Goal: Find specific page/section: Find specific page/section

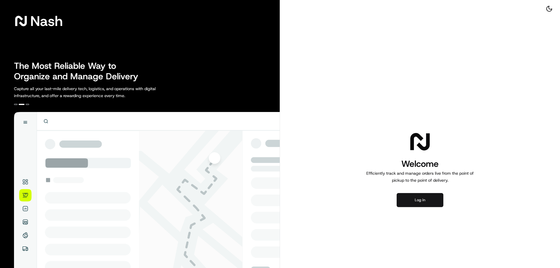
click at [415, 203] on button "Log in" at bounding box center [419, 200] width 47 height 14
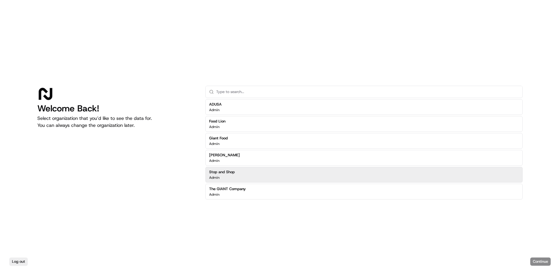
click at [227, 175] on div "Admin" at bounding box center [222, 177] width 26 height 5
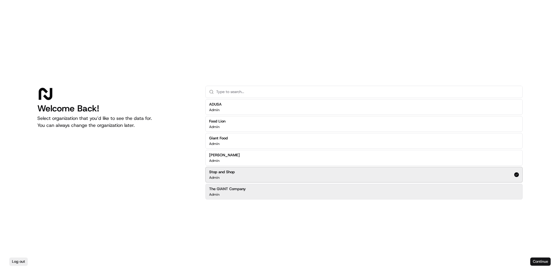
click at [535, 261] on button "Continue" at bounding box center [540, 261] width 20 height 8
